Goal: Go to known website: Go to known website

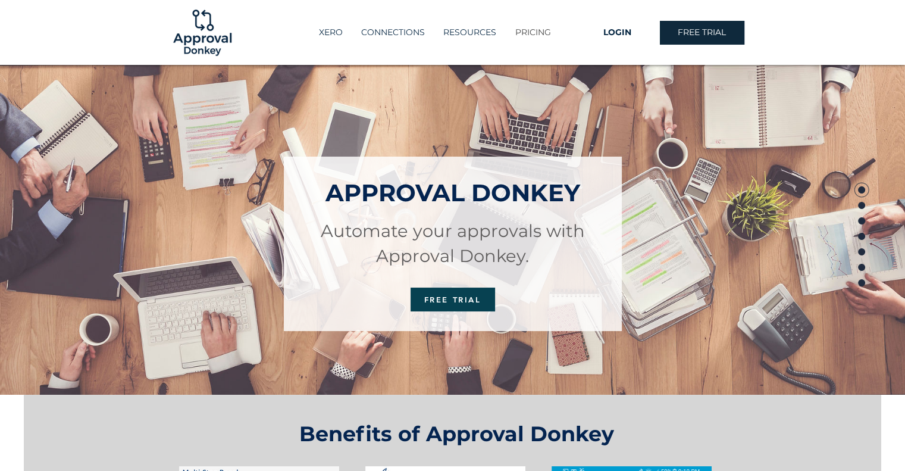
click at [531, 31] on p "PRICING" at bounding box center [533, 33] width 48 height 20
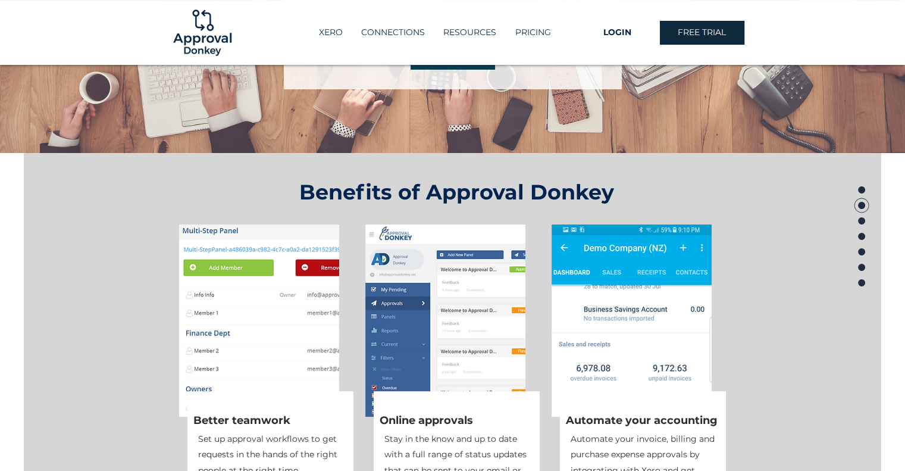
scroll to position [238, 0]
